Goal: Task Accomplishment & Management: Manage account settings

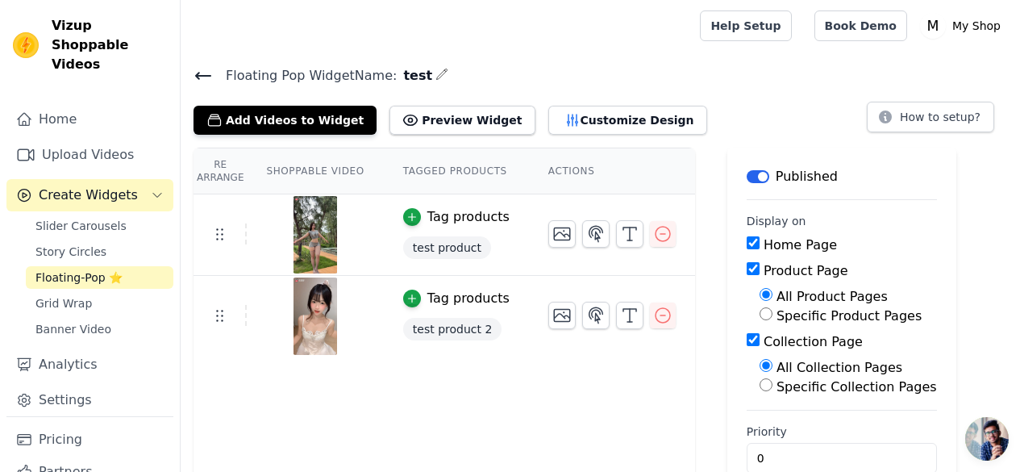
scroll to position [31, 0]
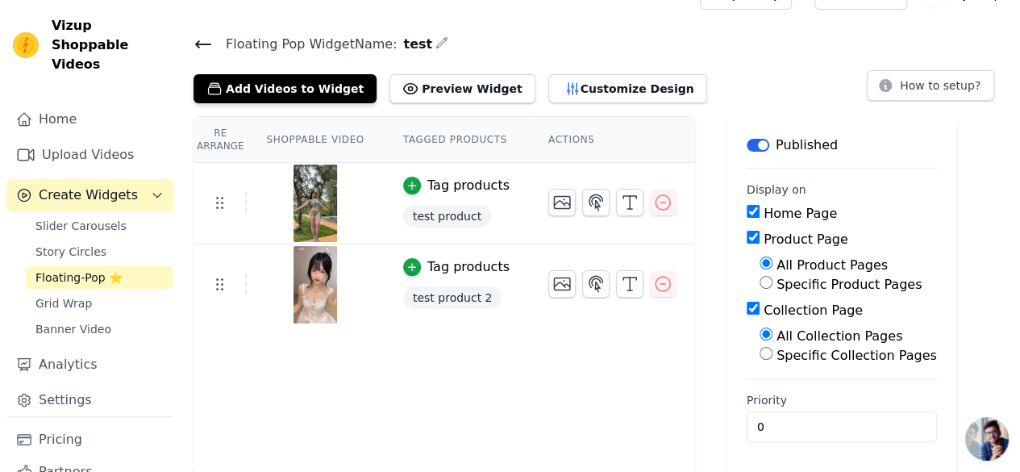
click at [98, 275] on span "Floating-Pop ⭐" at bounding box center [78, 277] width 87 height 16
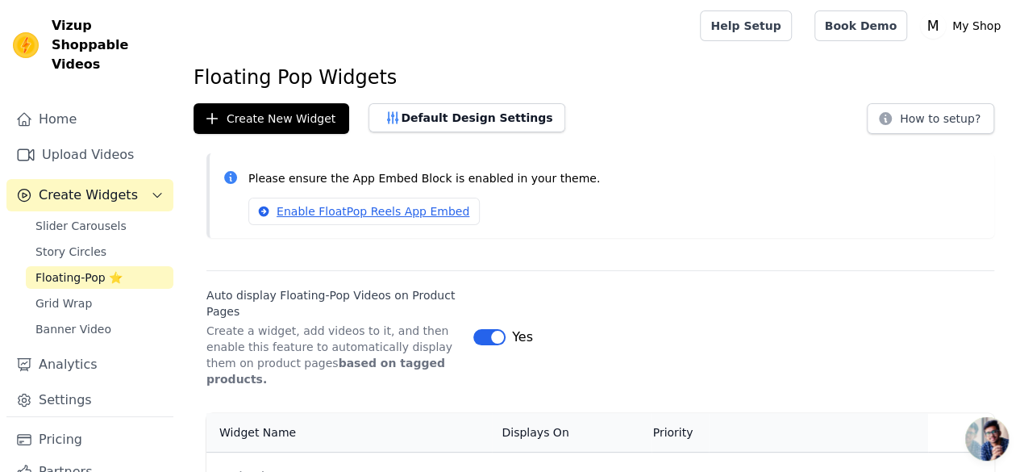
scroll to position [59, 0]
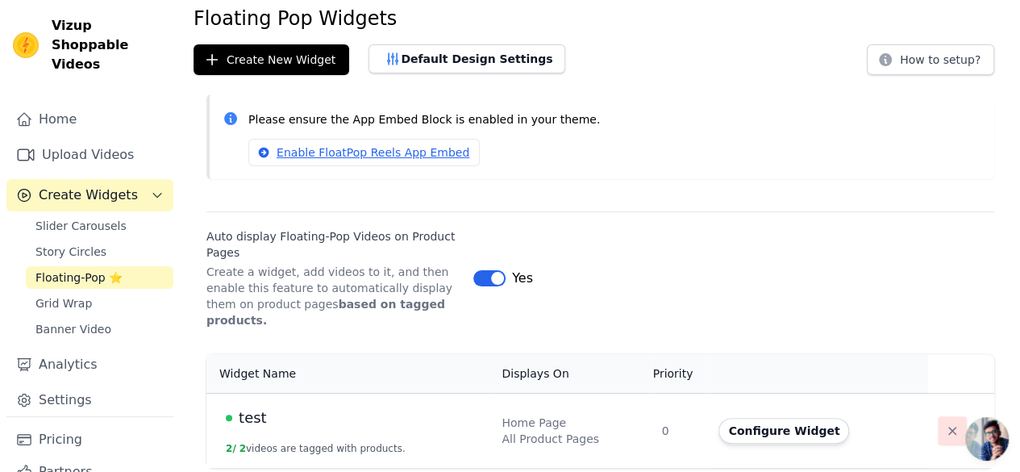
click at [949, 432] on icon "button" at bounding box center [953, 431] width 16 height 16
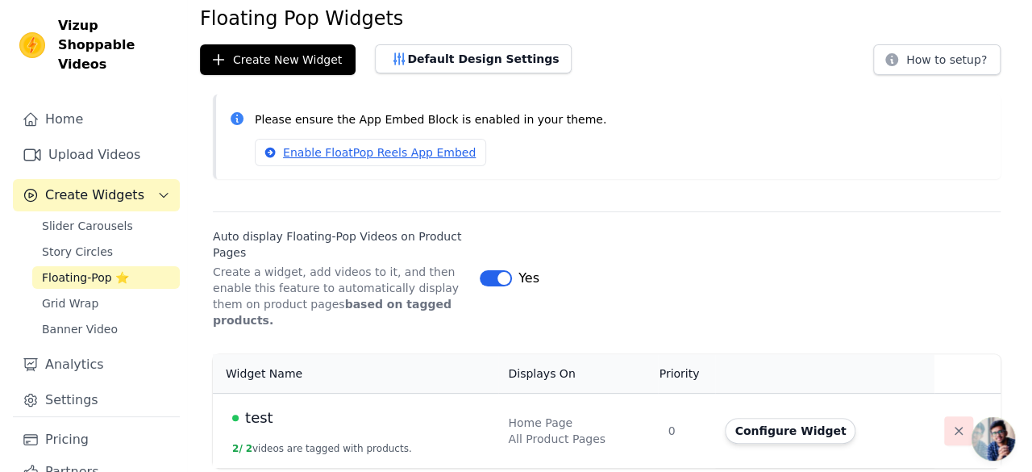
scroll to position [0, 0]
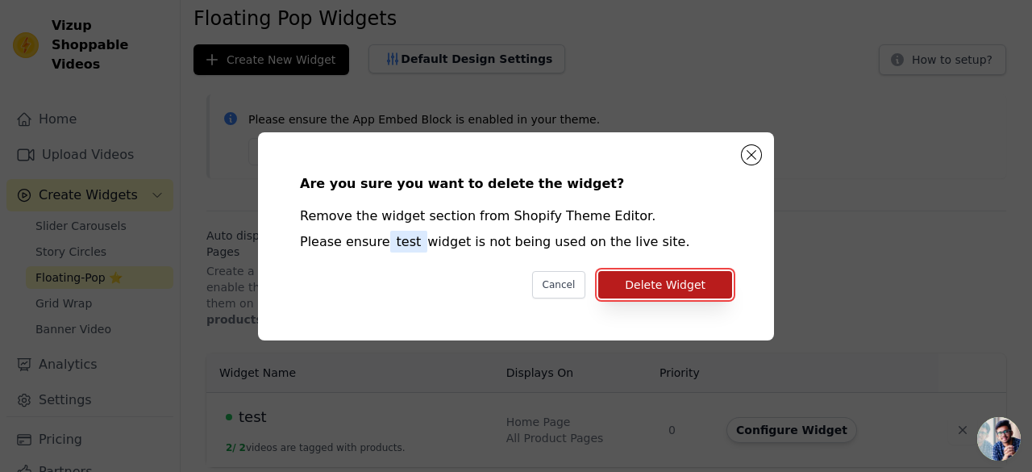
click at [691, 294] on button "Delete Widget" at bounding box center [666, 284] width 134 height 27
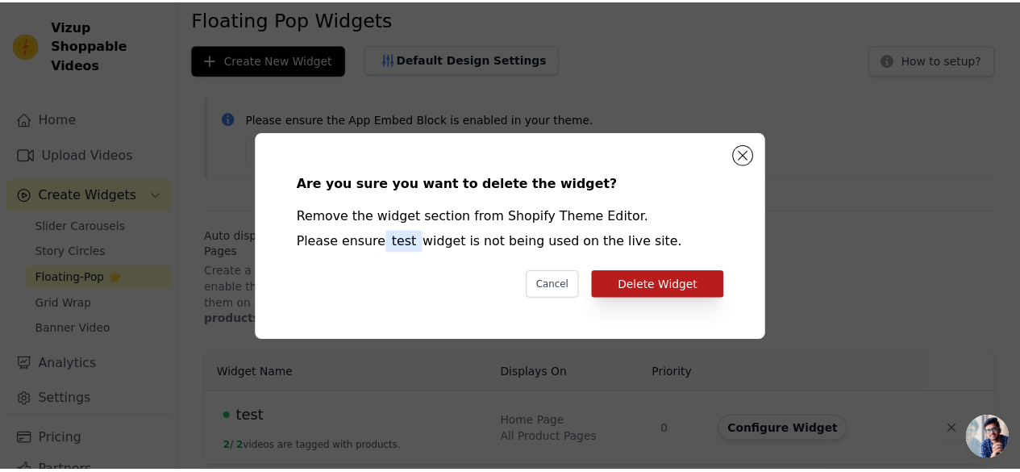
scroll to position [59, 0]
